Goal: Information Seeking & Learning: Check status

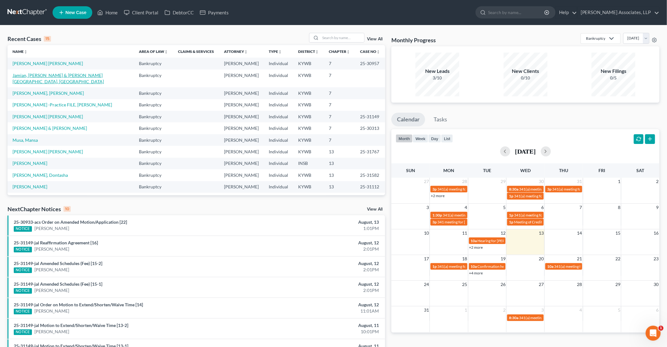
click at [71, 76] on link "Jamian, [PERSON_NAME] & [PERSON_NAME][GEOGRAPHIC_DATA], [GEOGRAPHIC_DATA]" at bounding box center [58, 79] width 91 height 12
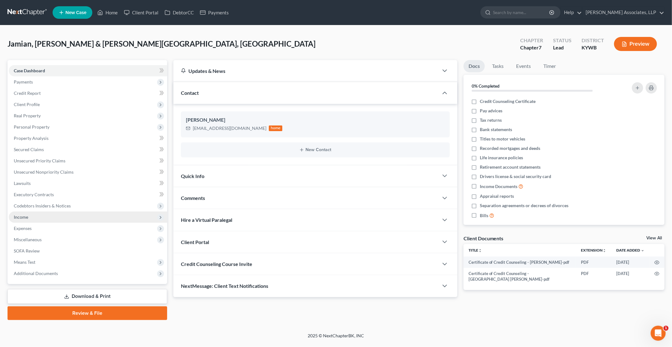
click at [28, 220] on span "Income" at bounding box center [88, 217] width 158 height 11
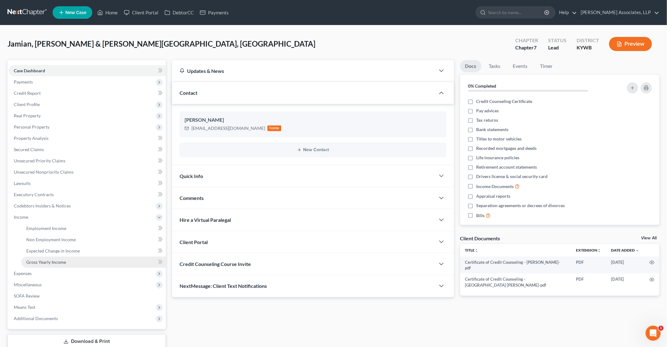
click at [44, 260] on span "Gross Yearly Income" at bounding box center [46, 262] width 40 height 5
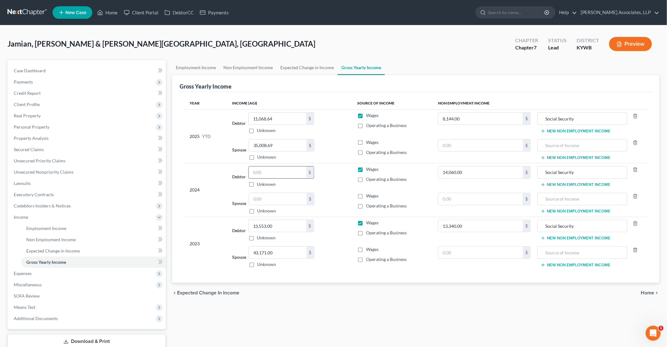
click at [269, 168] on input "text" at bounding box center [278, 173] width 58 height 12
type input "17,643.23"
click at [288, 199] on input "text" at bounding box center [278, 199] width 58 height 12
type input "45,004.64"
click at [41, 85] on span "Payments" at bounding box center [87, 81] width 157 height 11
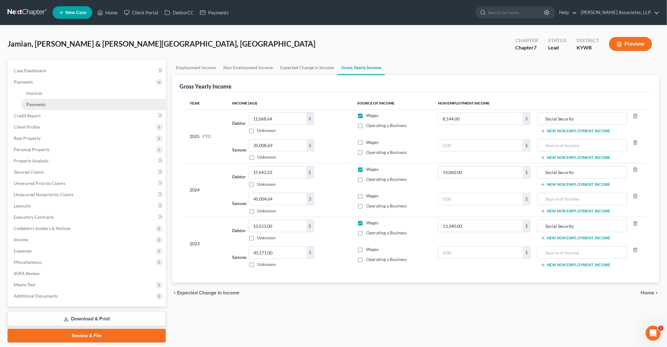
click at [34, 102] on span "Payments" at bounding box center [35, 104] width 19 height 5
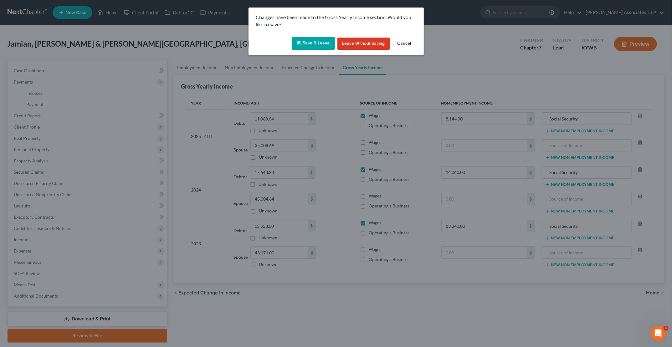
click at [320, 46] on button "Save & Leave" at bounding box center [313, 43] width 43 height 13
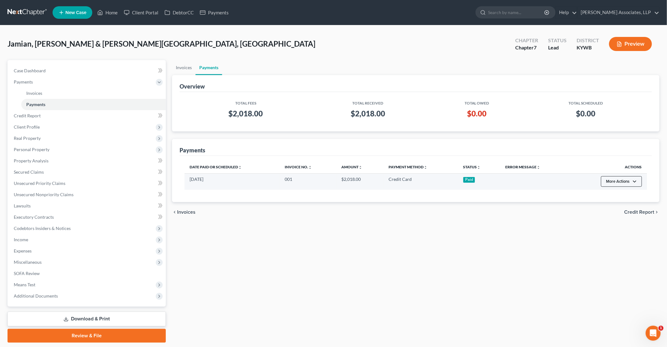
click at [614, 182] on button "More Actions" at bounding box center [621, 181] width 41 height 11
drag, startPoint x: 527, startPoint y: 177, endPoint x: 391, endPoint y: 181, distance: 135.9
click at [526, 178] on td at bounding box center [535, 181] width 69 height 16
click at [198, 177] on td "08/11/2025" at bounding box center [232, 181] width 95 height 16
drag, startPoint x: 210, startPoint y: 177, endPoint x: 214, endPoint y: 177, distance: 3.8
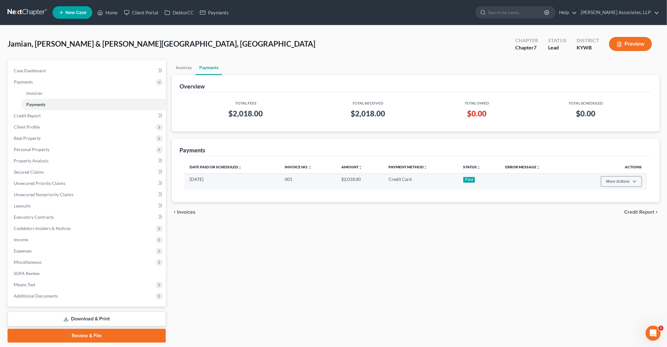
click at [212, 177] on td "08/11/2025" at bounding box center [232, 181] width 95 height 16
click at [264, 87] on div "Overview" at bounding box center [416, 83] width 473 height 17
click at [189, 69] on link "Invoices" at bounding box center [183, 67] width 23 height 15
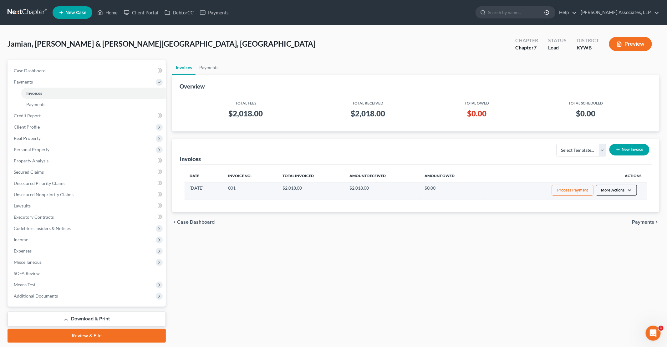
click at [613, 190] on button "More Actions" at bounding box center [616, 190] width 41 height 11
click at [609, 203] on link "View/Edit" at bounding box center [625, 203] width 73 height 11
select select "1"
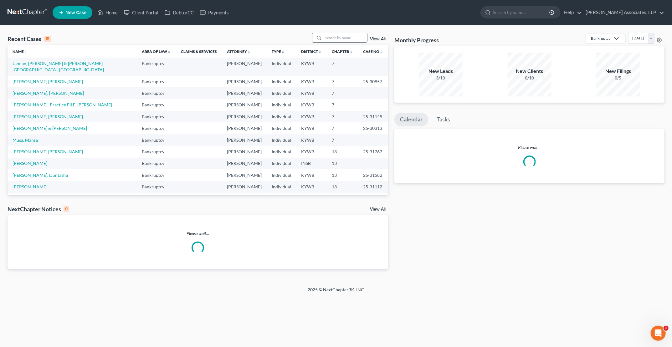
click at [339, 38] on input "search" at bounding box center [345, 37] width 44 height 9
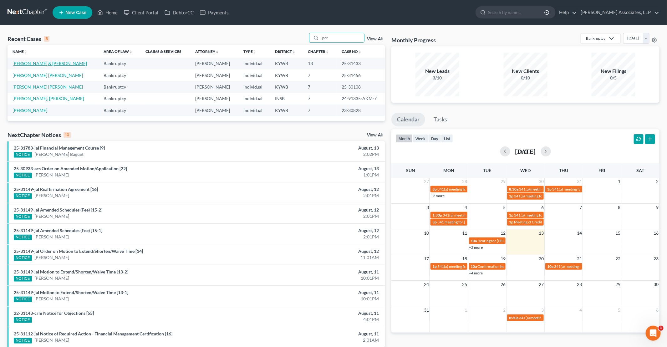
type input "per"
click at [38, 64] on link "[PERSON_NAME] & [PERSON_NAME]" at bounding box center [50, 63] width 75 height 5
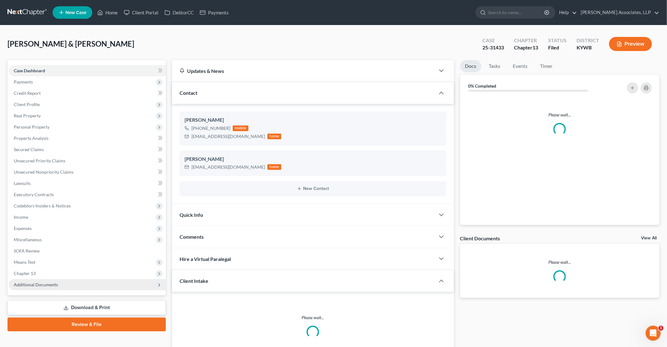
click at [158, 285] on icon at bounding box center [159, 285] width 5 height 5
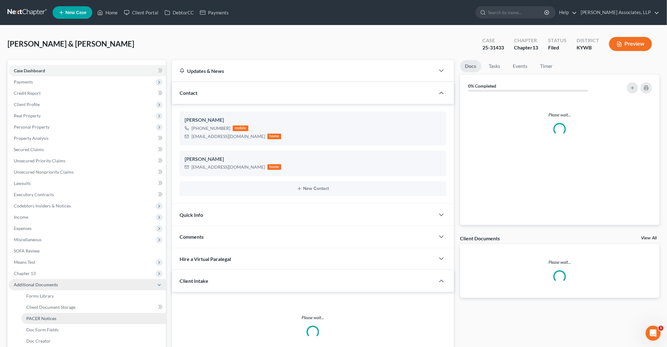
click at [55, 317] on span "PACER Notices" at bounding box center [41, 318] width 30 height 5
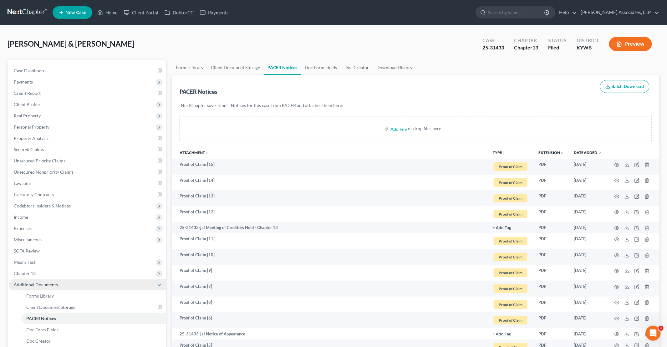
click at [502, 151] on icon "unfold_more" at bounding box center [504, 153] width 4 height 4
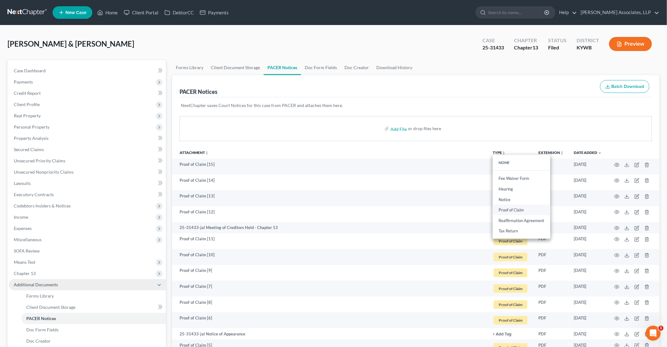
click at [514, 209] on link "Proof of Claim" at bounding box center [522, 210] width 58 height 11
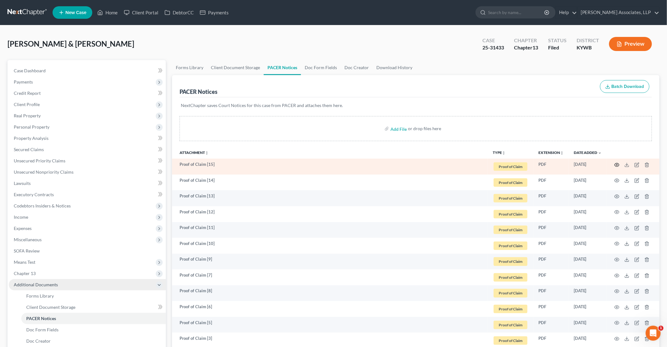
click at [616, 164] on icon "button" at bounding box center [617, 164] width 5 height 5
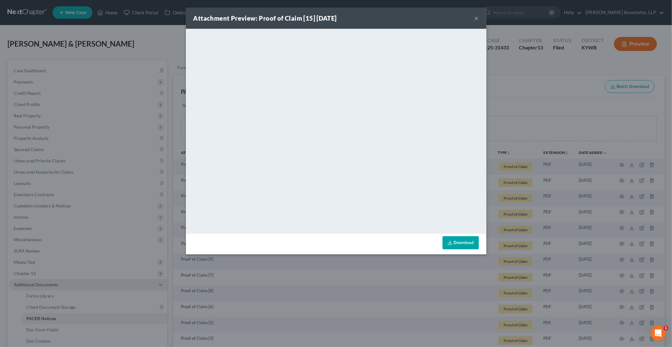
click at [476, 17] on button "×" at bounding box center [477, 18] width 4 height 8
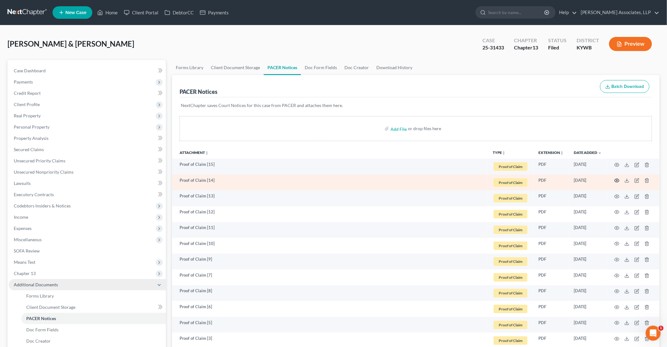
click at [617, 181] on icon "button" at bounding box center [617, 180] width 5 height 5
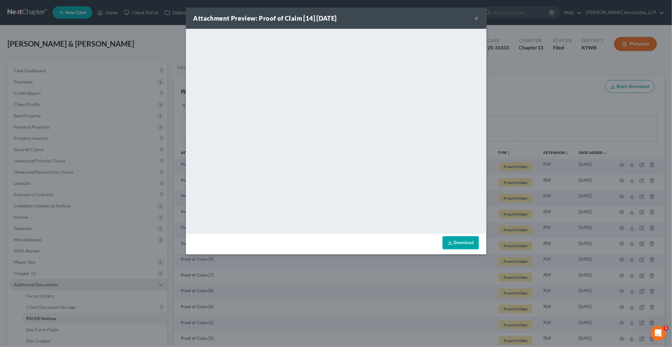
click at [476, 18] on button "×" at bounding box center [477, 18] width 4 height 8
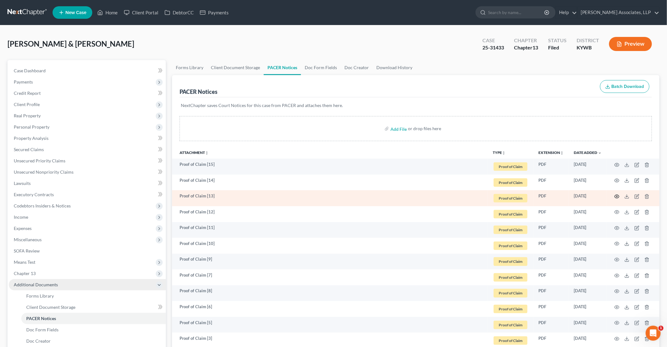
click at [618, 196] on circle "button" at bounding box center [617, 196] width 1 height 1
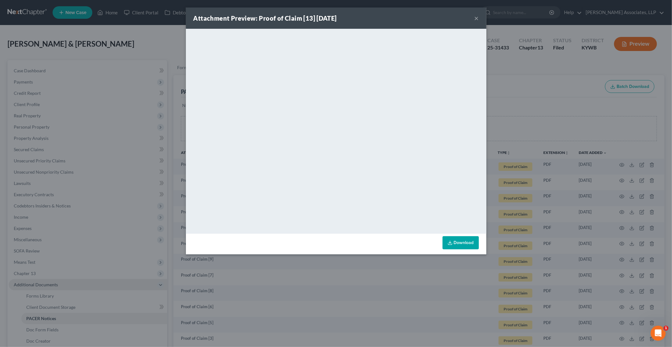
click at [475, 16] on button "×" at bounding box center [477, 18] width 4 height 8
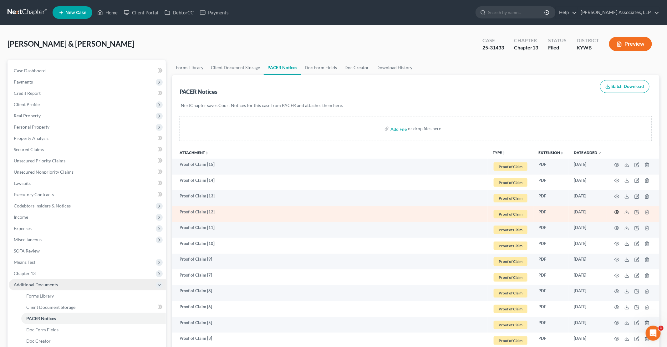
click at [617, 211] on icon "button" at bounding box center [617, 212] width 5 height 5
